Goal: Transaction & Acquisition: Book appointment/travel/reservation

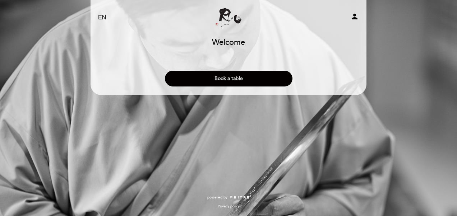
click at [247, 78] on button "Book a table" at bounding box center [228, 79] width 127 height 16
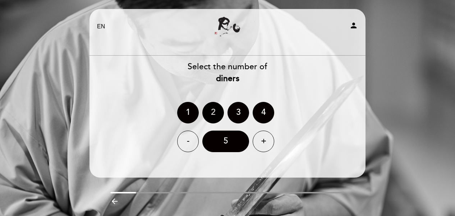
click at [218, 110] on div "2" at bounding box center [213, 113] width 22 height 22
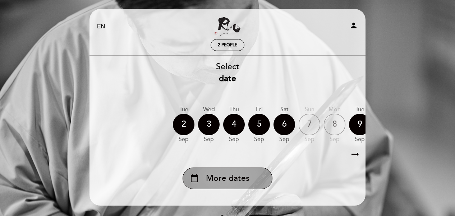
click at [240, 180] on span "More dates" at bounding box center [227, 179] width 43 height 12
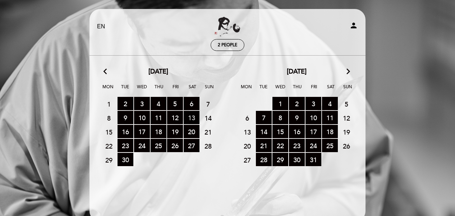
click at [194, 117] on span "13 RESERVATIONS AVAILABLE" at bounding box center [192, 117] width 16 height 13
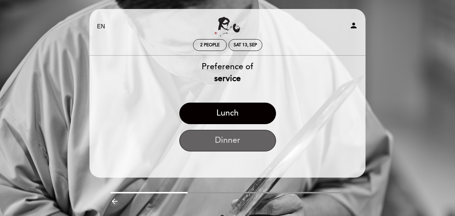
click at [213, 141] on button "Dinner" at bounding box center [227, 141] width 97 height 22
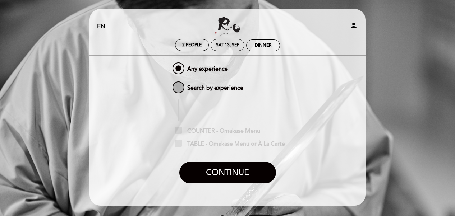
click at [215, 89] on span "Search by experience" at bounding box center [207, 84] width 72 height 9
click at [168, 85] on input "Search by experience" at bounding box center [166, 82] width 5 height 5
radio input "false"
radio input "true"
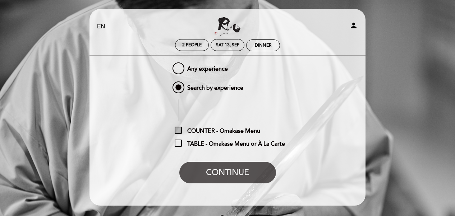
click at [176, 132] on span "COUNTER - Omakase Menu" at bounding box center [217, 131] width 85 height 9
click at [176, 131] on input "COUNTER - Omakase Menu" at bounding box center [177, 129] width 5 height 5
checkbox input "true"
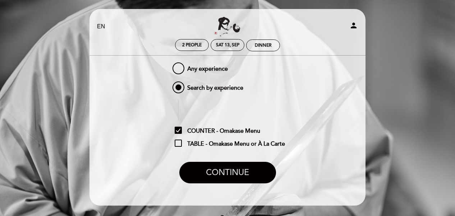
click at [220, 172] on button "CONTINUE" at bounding box center [227, 173] width 97 height 22
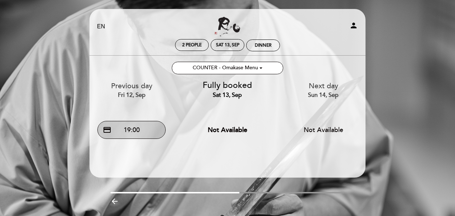
click at [145, 127] on button "credit_card 19:00" at bounding box center [131, 130] width 68 height 18
drag, startPoint x: 162, startPoint y: 142, endPoint x: 170, endPoint y: 152, distance: 12.3
click at [162, 144] on div "Select experience Preferred experiences: 1 COUNTER - Omakase Menu COUNTER - Oma…" at bounding box center [227, 103] width 277 height 94
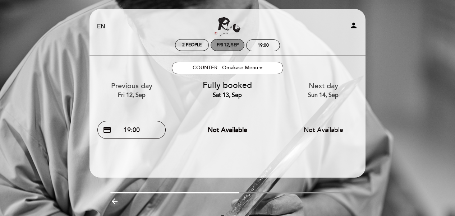
click at [226, 43] on div "Fri 12, Sep" at bounding box center [228, 44] width 22 height 5
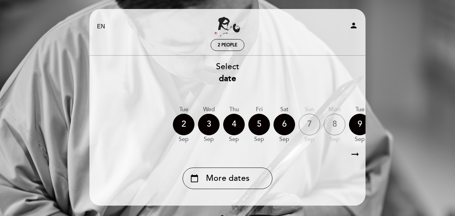
click at [356, 155] on icon "arrow_right_alt" at bounding box center [354, 154] width 11 height 15
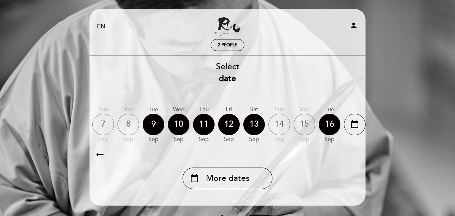
scroll to position [0, 209]
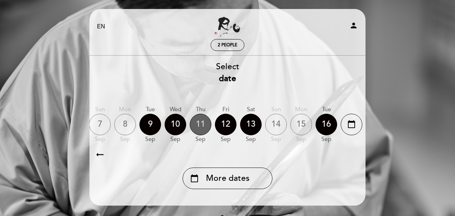
click at [204, 125] on div "11" at bounding box center [201, 125] width 22 height 22
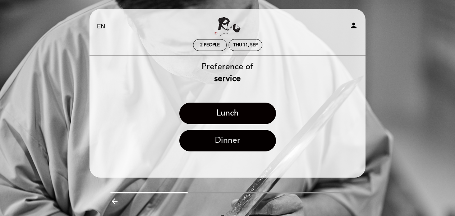
click at [227, 143] on button "Dinner" at bounding box center [227, 141] width 97 height 22
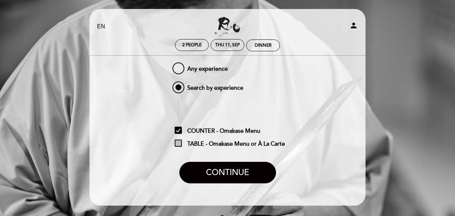
click at [178, 142] on span "TABLE - Omakase Menu or À La Carte" at bounding box center [230, 144] width 110 height 9
click at [178, 142] on input "TABLE - Omakase Menu or À La Carte" at bounding box center [177, 142] width 5 height 5
checkbox input "true"
click at [181, 129] on span "COUNTER - Omakase Menu" at bounding box center [217, 131] width 85 height 9
click at [179, 129] on input "COUNTER - Omakase Menu" at bounding box center [177, 129] width 5 height 5
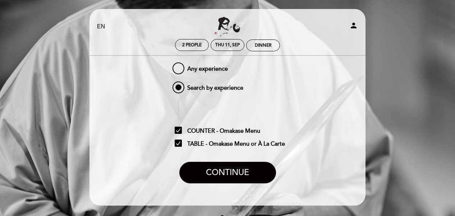
checkbox input "false"
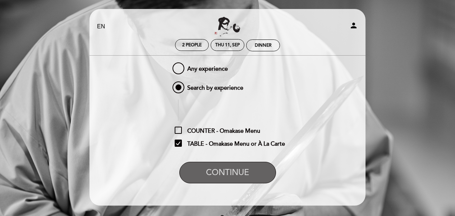
click at [223, 174] on button "CONTINUE" at bounding box center [227, 173] width 97 height 22
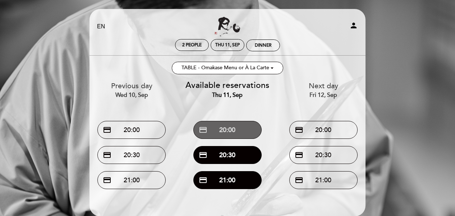
click at [242, 128] on button "credit_card 20:00" at bounding box center [227, 130] width 68 height 18
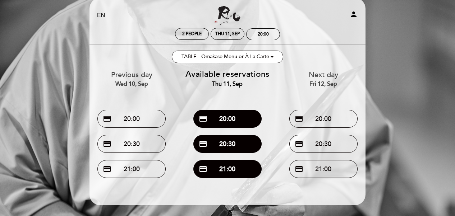
scroll to position [0, 0]
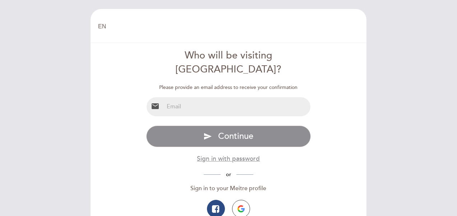
click at [226, 97] on input "email" at bounding box center [237, 106] width 147 height 19
type input "[EMAIL_ADDRESS][DOMAIN_NAME]"
